Goal: Task Accomplishment & Management: Use online tool/utility

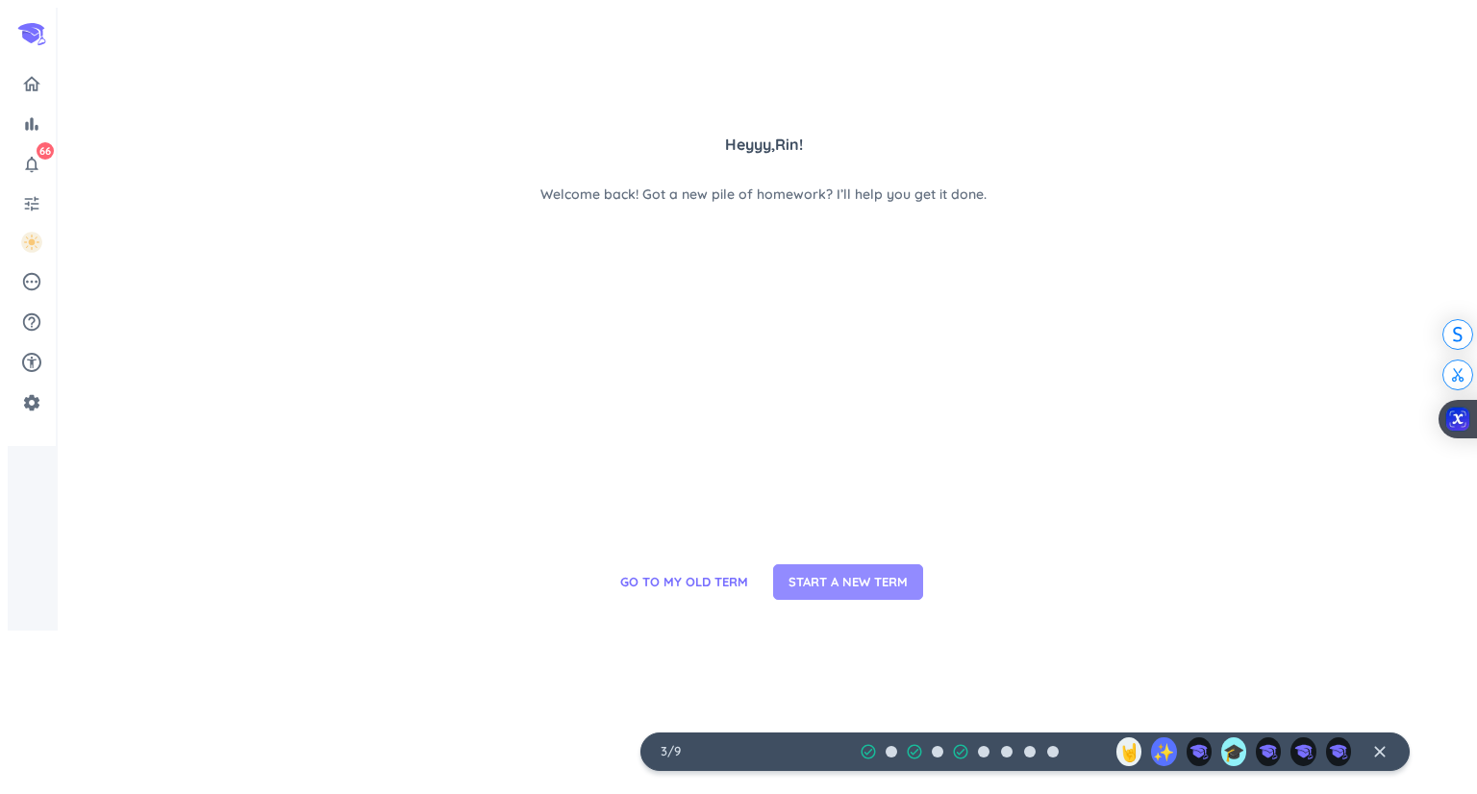
click at [874, 592] on span "START A NEW TERM" at bounding box center [848, 582] width 119 height 19
